Goal: Task Accomplishment & Management: Manage account settings

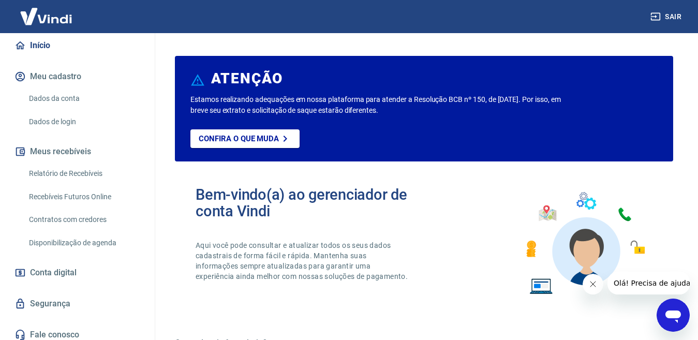
scroll to position [113, 0]
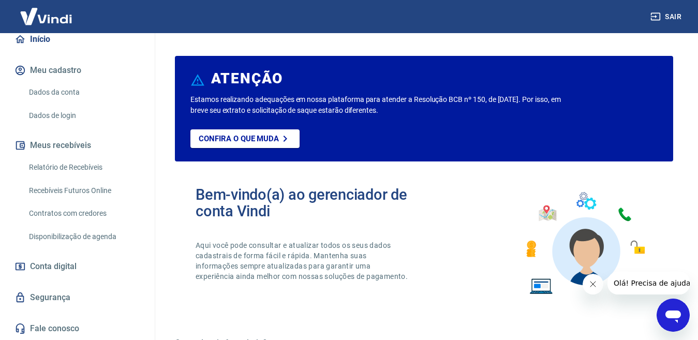
click at [84, 167] on link "Relatório de Recebíveis" at bounding box center [83, 167] width 117 height 21
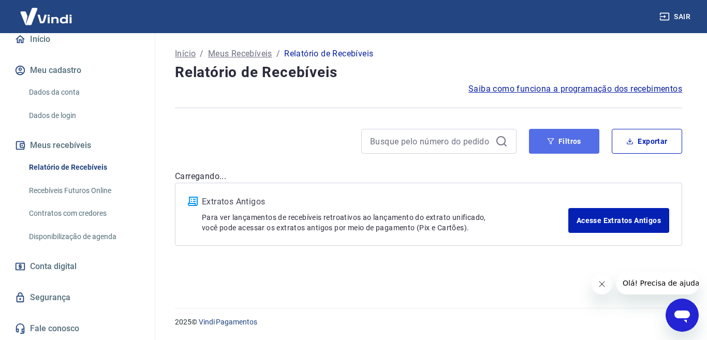
click at [568, 143] on button "Filtros" at bounding box center [564, 141] width 70 height 25
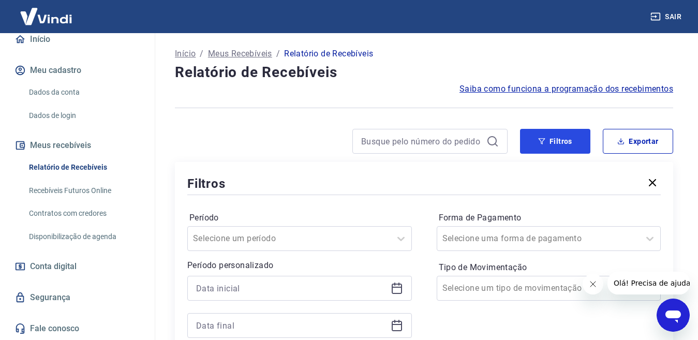
scroll to position [103, 0]
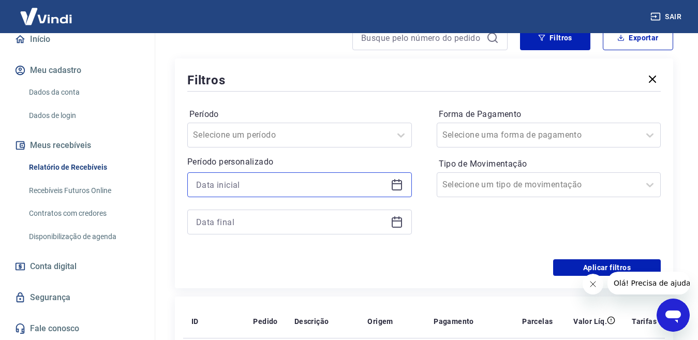
click at [259, 185] on input at bounding box center [291, 185] width 190 height 16
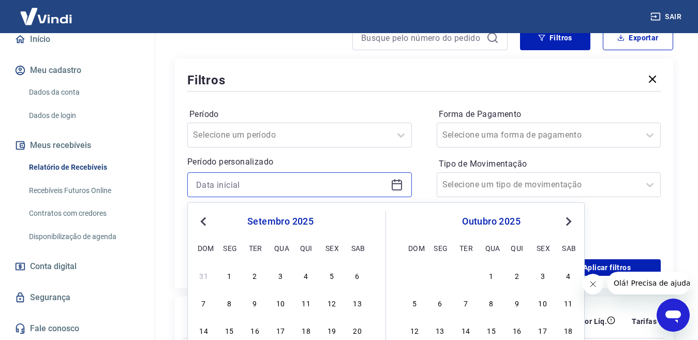
scroll to position [207, 0]
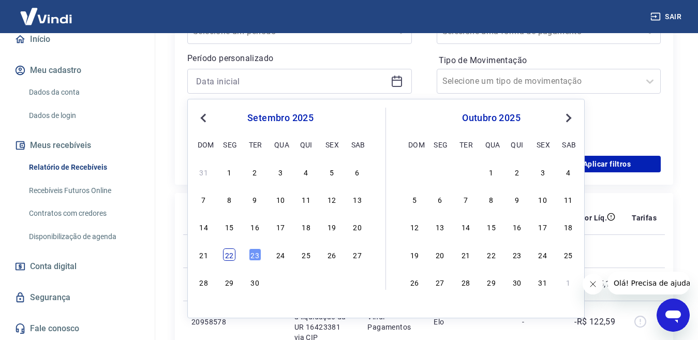
click at [229, 253] on div "22" at bounding box center [229, 254] width 12 height 12
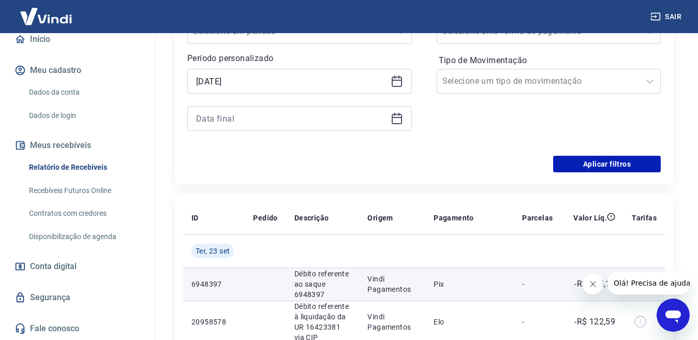
type input "[DATE]"
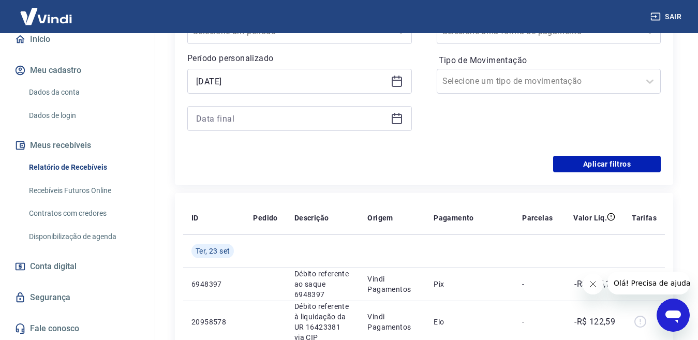
click at [392, 115] on icon at bounding box center [397, 119] width 10 height 10
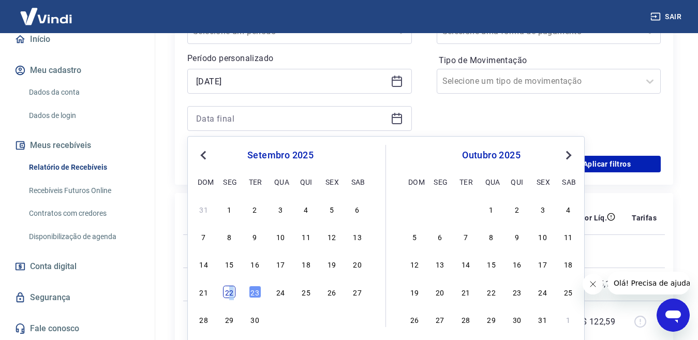
click at [231, 291] on div "22" at bounding box center [229, 292] width 12 height 12
type input "[DATE]"
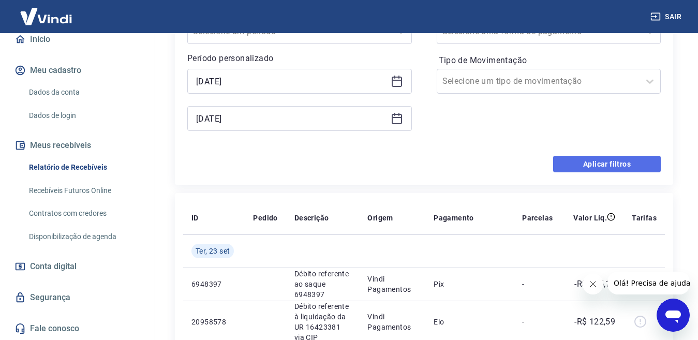
click at [635, 162] on button "Aplicar filtros" at bounding box center [607, 164] width 108 height 17
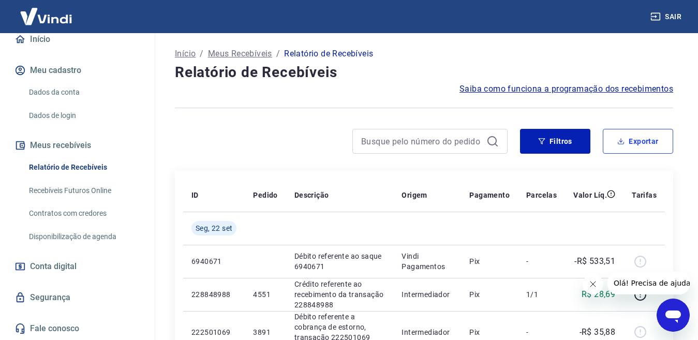
drag, startPoint x: 627, startPoint y: 142, endPoint x: 412, endPoint y: 213, distance: 225.9
click at [627, 142] on button "Exportar" at bounding box center [638, 141] width 70 height 25
type input "[DATE]"
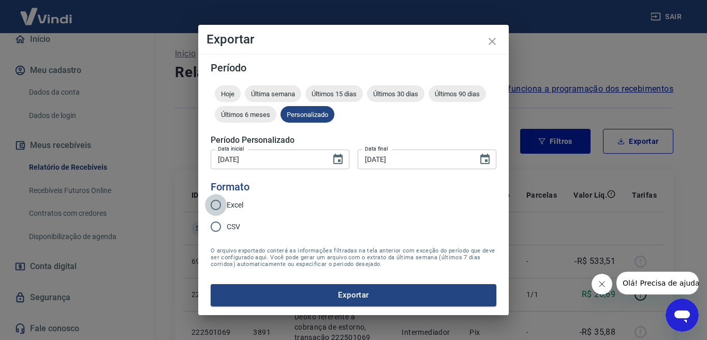
click at [215, 202] on input "Excel" at bounding box center [216, 205] width 22 height 22
radio input "true"
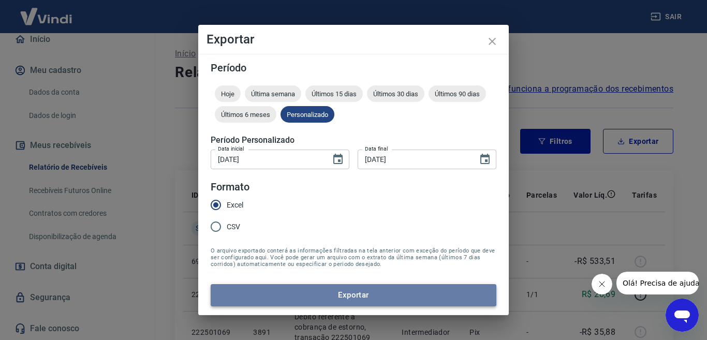
click at [318, 301] on button "Exportar" at bounding box center [354, 295] width 286 height 22
